Goal: Task Accomplishment & Management: Manage account settings

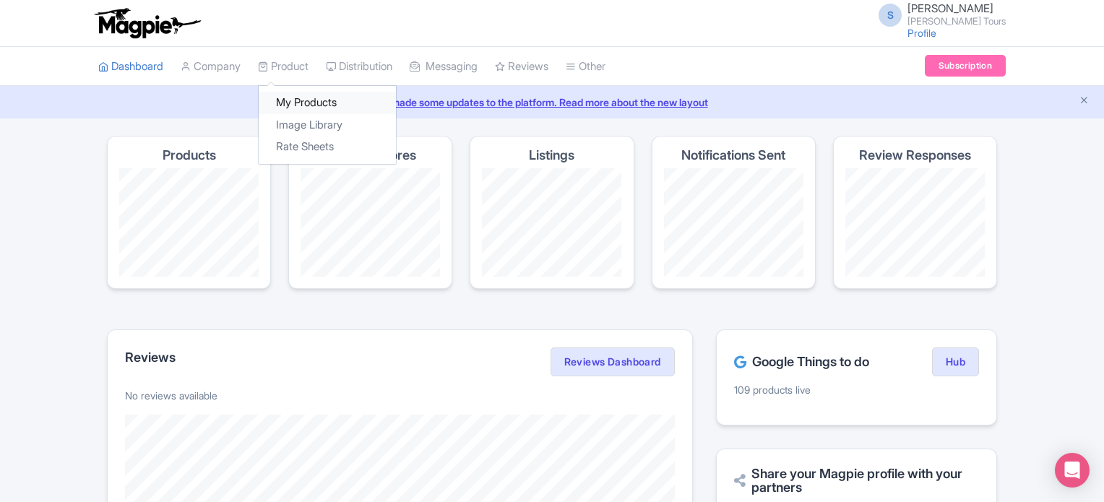
click at [294, 97] on link "My Products" at bounding box center [327, 103] width 137 height 22
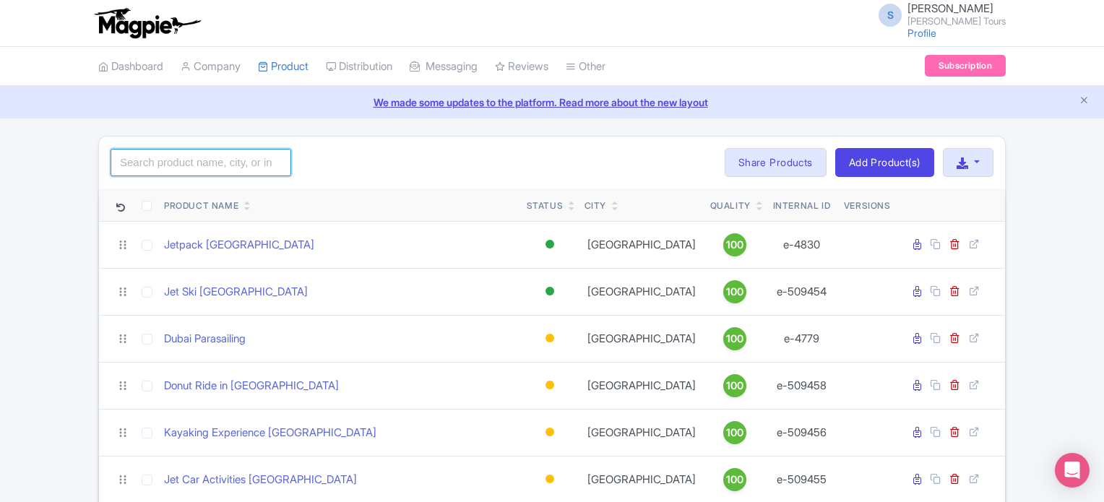
click at [204, 167] on input "search" at bounding box center [201, 162] width 181 height 27
paste input "Dubai Trio with [PERSON_NAME]"
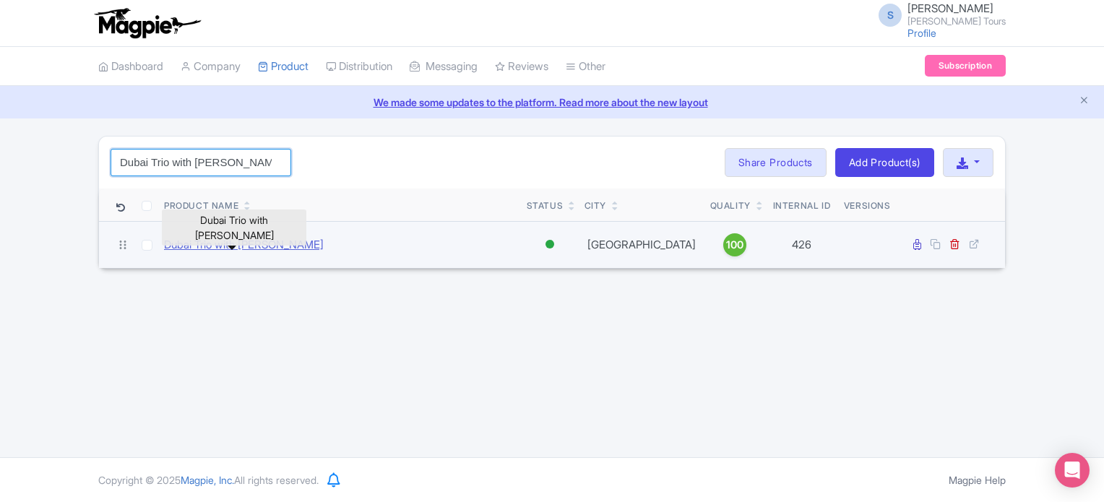
type input "Dubai Trio with [PERSON_NAME]"
click at [244, 246] on link "Dubai Trio with [PERSON_NAME]" at bounding box center [244, 245] width 160 height 17
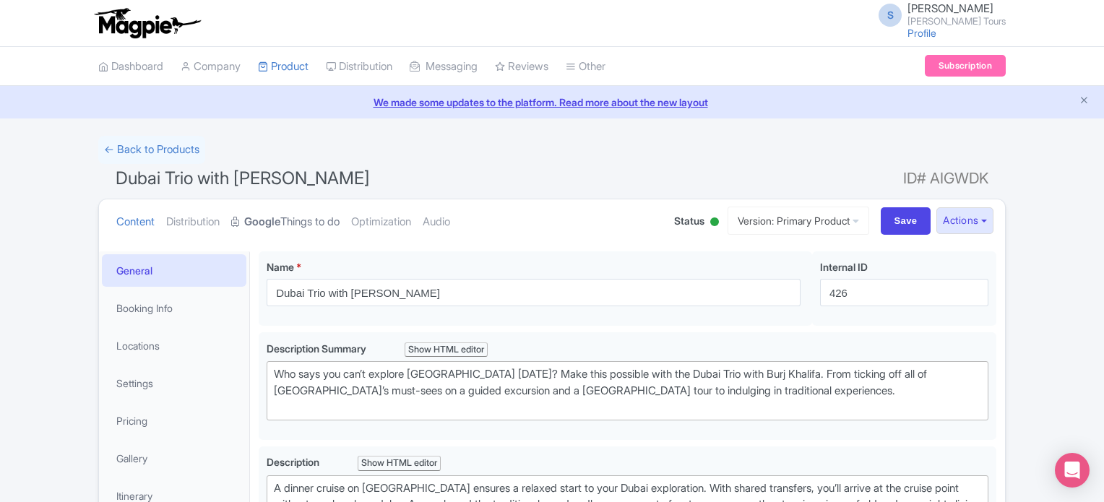
click at [324, 223] on link "Google Things to do" at bounding box center [285, 222] width 108 height 46
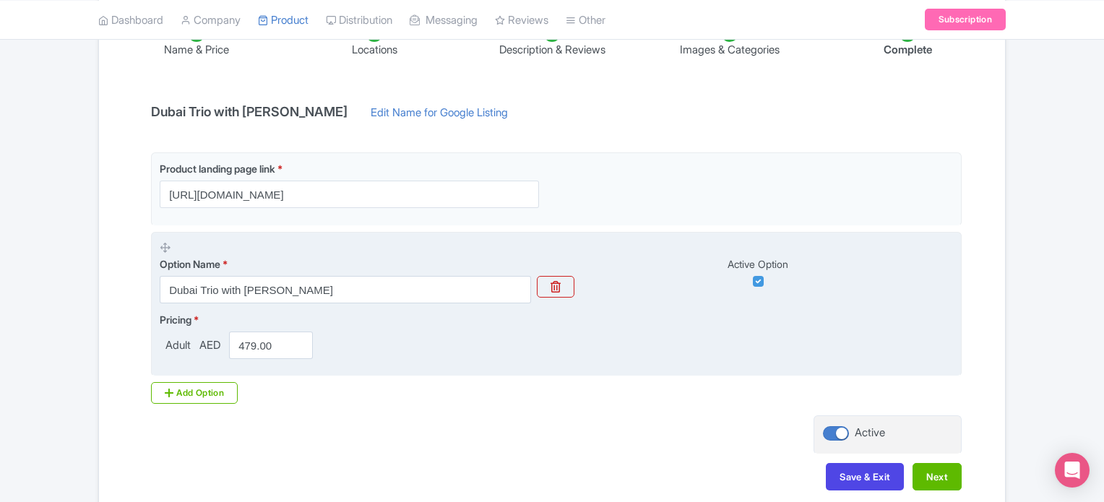
scroll to position [192, 0]
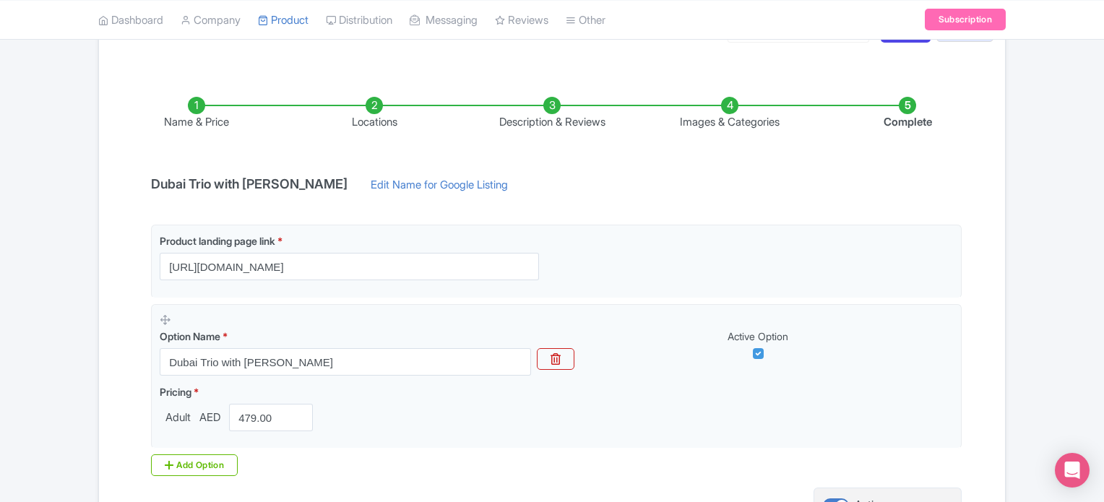
click at [370, 112] on li "Locations" at bounding box center [374, 114] width 178 height 34
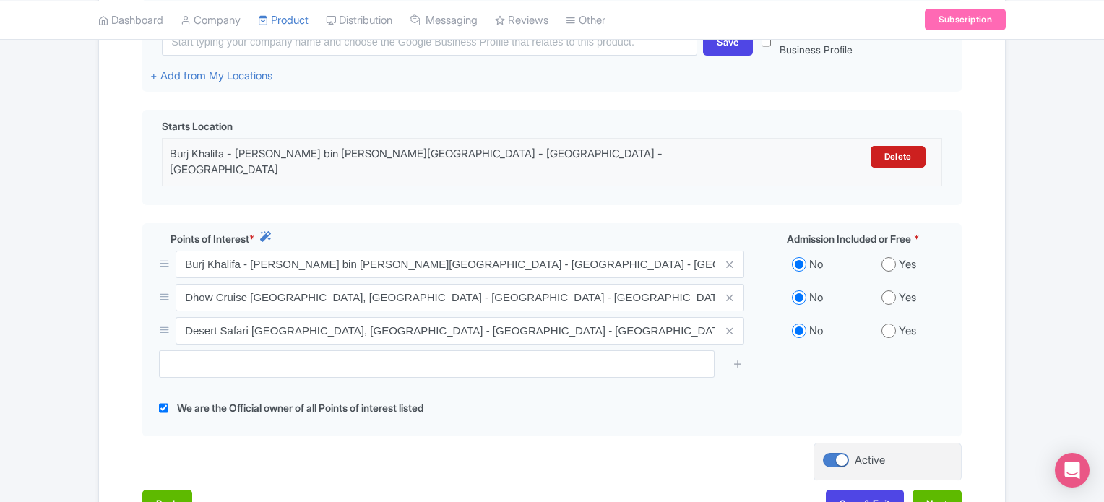
scroll to position [409, 0]
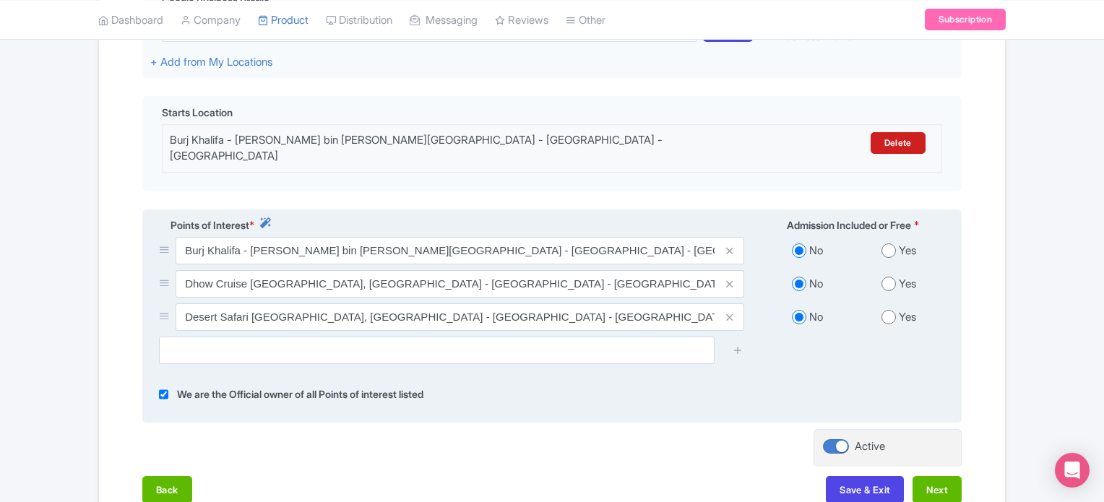
drag, startPoint x: 889, startPoint y: 238, endPoint x: 892, endPoint y: 248, distance: 10.7
click at [889, 244] on input "radio" at bounding box center [889, 251] width 14 height 14
radio input "true"
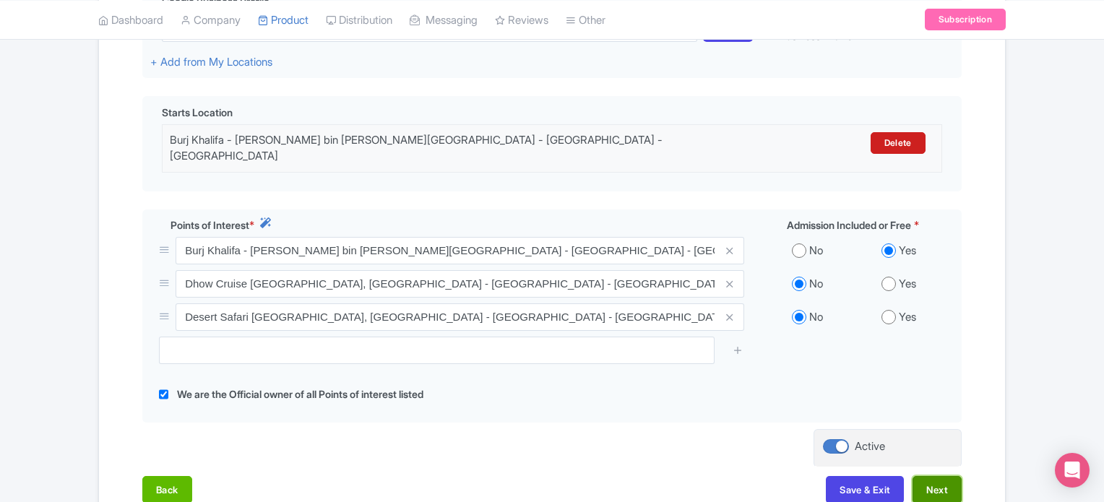
click at [935, 481] on button "Next" at bounding box center [937, 489] width 49 height 27
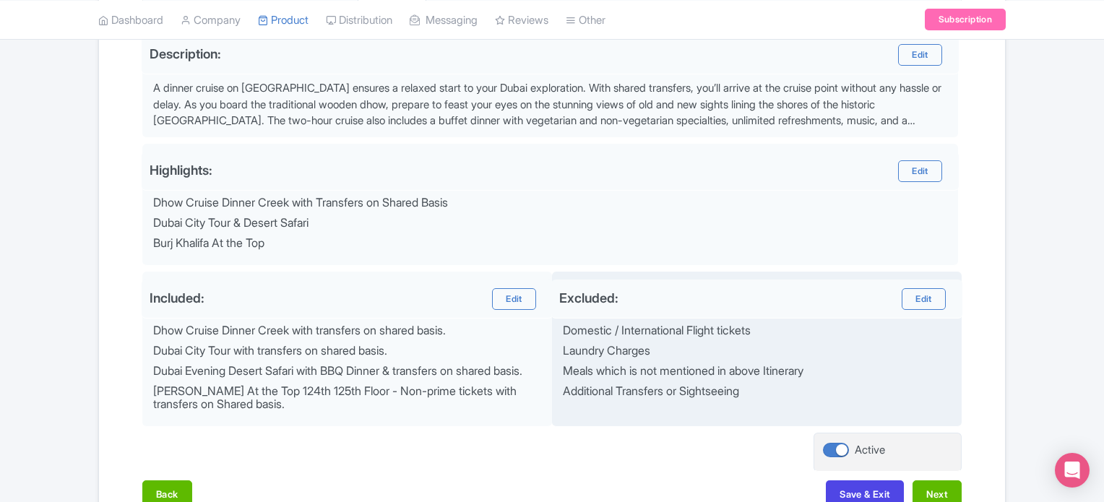
scroll to position [587, 0]
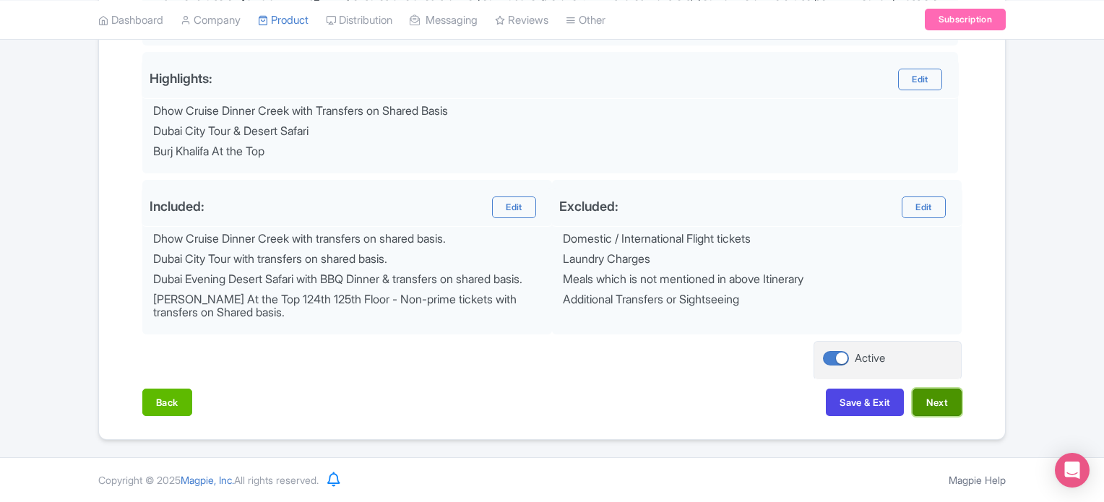
click at [942, 414] on button "Next" at bounding box center [937, 402] width 49 height 27
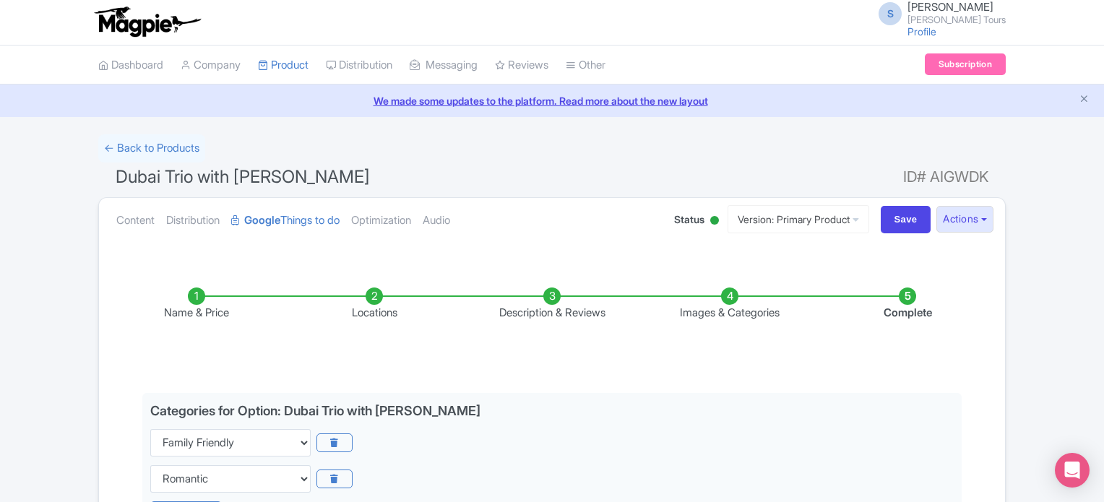
scroll to position [0, 0]
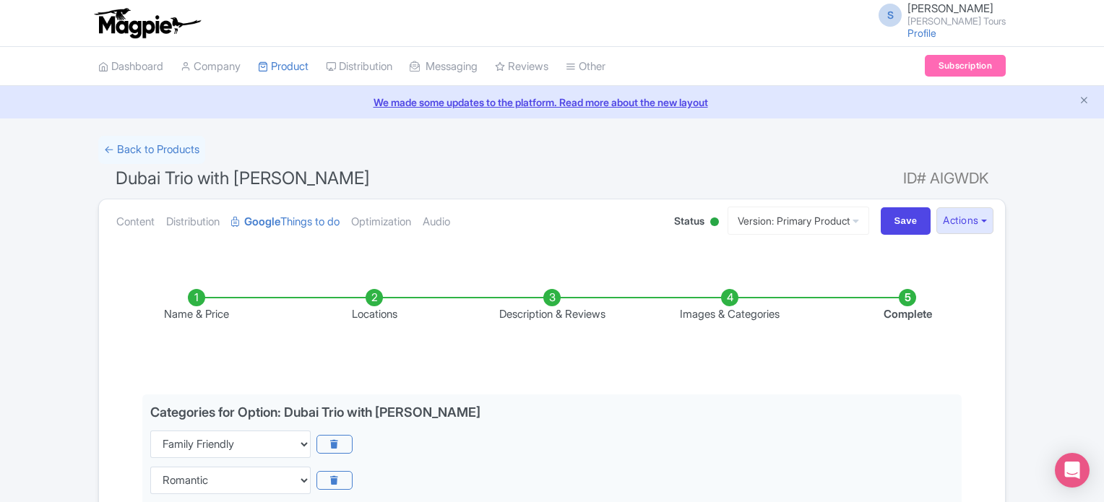
click at [952, 171] on span "ID# AIGWDK" at bounding box center [945, 178] width 85 height 29
